Goal: Information Seeking & Learning: Check status

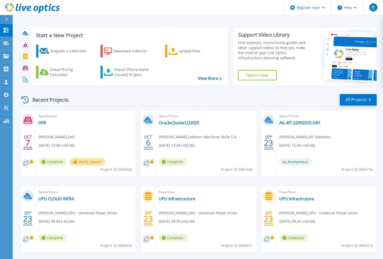
drag, startPoint x: 290, startPoint y: 95, endPoint x: 276, endPoint y: 43, distance: 53.0
click at [290, 93] on div "Recent Projects All Projects [DATE] Data Domain HFR [PERSON_NAME] , Dell [DATE]…" at bounding box center [198, 177] width 357 height 177
click at [87, 124] on div "Data Domain HFR [PERSON_NAME] , Dell [DATE] 13:58 (+00:00) Complete Verify Owne…" at bounding box center [85, 143] width 100 height 66
click at [6, 44] on icon at bounding box center [6, 43] width 6 height 4
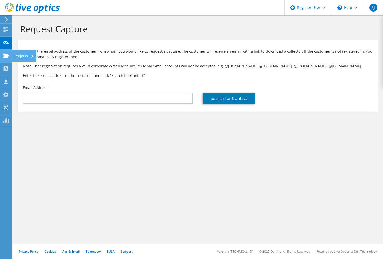
click at [4, 56] on icon at bounding box center [6, 55] width 6 height 5
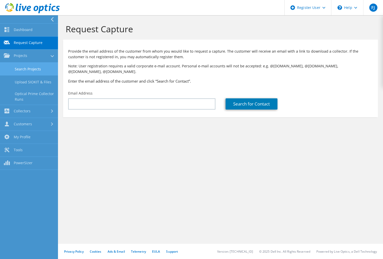
click at [36, 68] on link "Search Projects" at bounding box center [29, 69] width 58 height 13
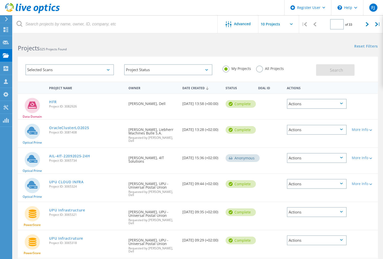
type input "1"
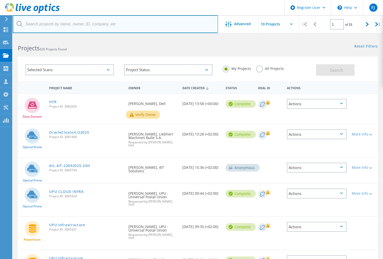
click at [155, 28] on input "text" at bounding box center [115, 24] width 205 height 18
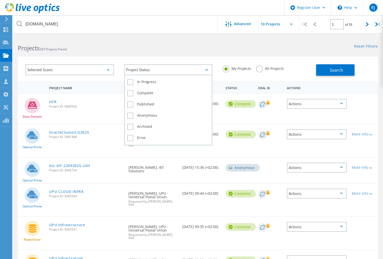
click at [169, 69] on div "Project Status" at bounding box center [168, 69] width 88 height 11
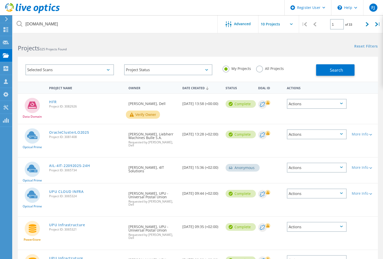
click at [82, 75] on div "Selected Scans" at bounding box center [69, 69] width 99 height 21
click at [80, 70] on div "Selected Scans" at bounding box center [69, 69] width 88 height 11
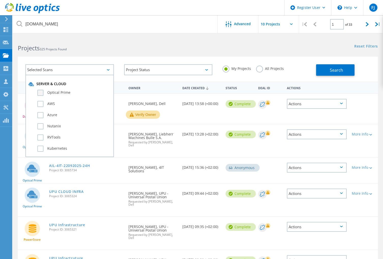
click at [69, 93] on label "Optical Prime" at bounding box center [73, 93] width 73 height 6
click at [0, 0] on input "Optical Prime" at bounding box center [0, 0] width 0 height 0
drag, startPoint x: 262, startPoint y: 70, endPoint x: 274, endPoint y: 70, distance: 11.5
click at [263, 70] on div "All Projects" at bounding box center [270, 69] width 28 height 7
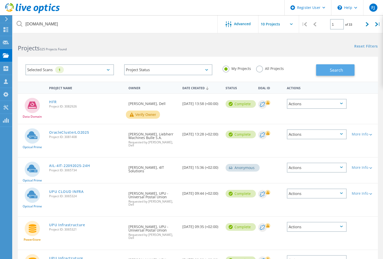
click at [323, 69] on button "Search" at bounding box center [335, 69] width 38 height 11
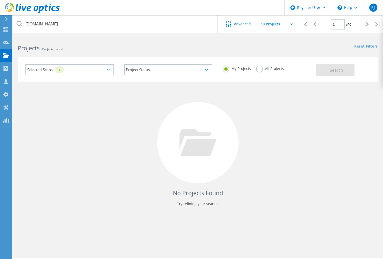
drag, startPoint x: 229, startPoint y: 138, endPoint x: 231, endPoint y: 135, distance: 3.8
click at [229, 137] on div at bounding box center [197, 142] width 81 height 81
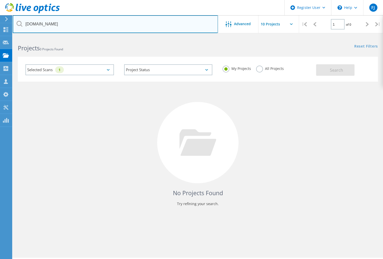
drag, startPoint x: 31, startPoint y: 24, endPoint x: 81, endPoint y: 27, distance: 49.9
click at [80, 26] on input "[DOMAIN_NAME]" at bounding box center [115, 24] width 205 height 18
type input "tpg"
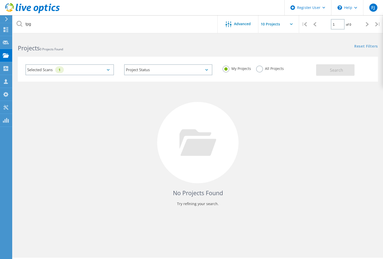
click at [258, 69] on label "All Projects" at bounding box center [270, 68] width 28 height 5
click at [0, 0] on input "All Projects" at bounding box center [0, 0] width 0 height 0
click at [331, 73] on button "Search" at bounding box center [335, 69] width 38 height 11
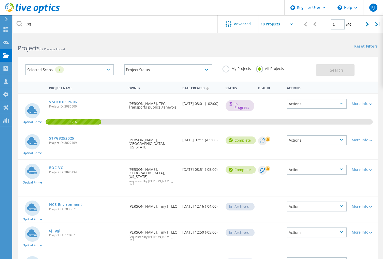
click at [63, 99] on div "VMTOOLSPR06 Project ID: 3086500" at bounding box center [86, 103] width 79 height 19
click at [65, 108] on span "Project ID: 3086500" at bounding box center [86, 106] width 74 height 3
drag, startPoint x: 35, startPoint y: 104, endPoint x: 41, endPoint y: 103, distance: 6.4
click at [35, 104] on icon at bounding box center [32, 110] width 15 height 15
click at [169, 114] on div "Requested By [PERSON_NAME], TPG Transports publics genevois" at bounding box center [153, 104] width 54 height 20
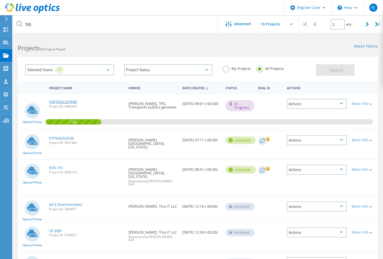
drag, startPoint x: 87, startPoint y: 104, endPoint x: 72, endPoint y: 103, distance: 15.3
click at [87, 104] on div "VMTOOLSPR06 Project ID: 3086500" at bounding box center [86, 103] width 79 height 19
click at [59, 101] on link "VMTOOLSPR06" at bounding box center [63, 102] width 28 height 4
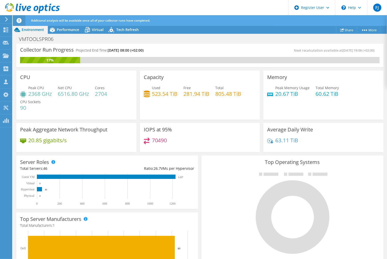
click at [141, 119] on div "Capacity Used 523.54 TiB Free 281.94 TiB Total 805.48 TiB" at bounding box center [200, 95] width 120 height 49
click at [165, 196] on rect at bounding box center [104, 190] width 169 height 32
click at [262, 31] on div "Project Actions Project Actions Share More Project Details" at bounding box center [200, 30] width 374 height 8
